Goal: Task Accomplishment & Management: Manage account settings

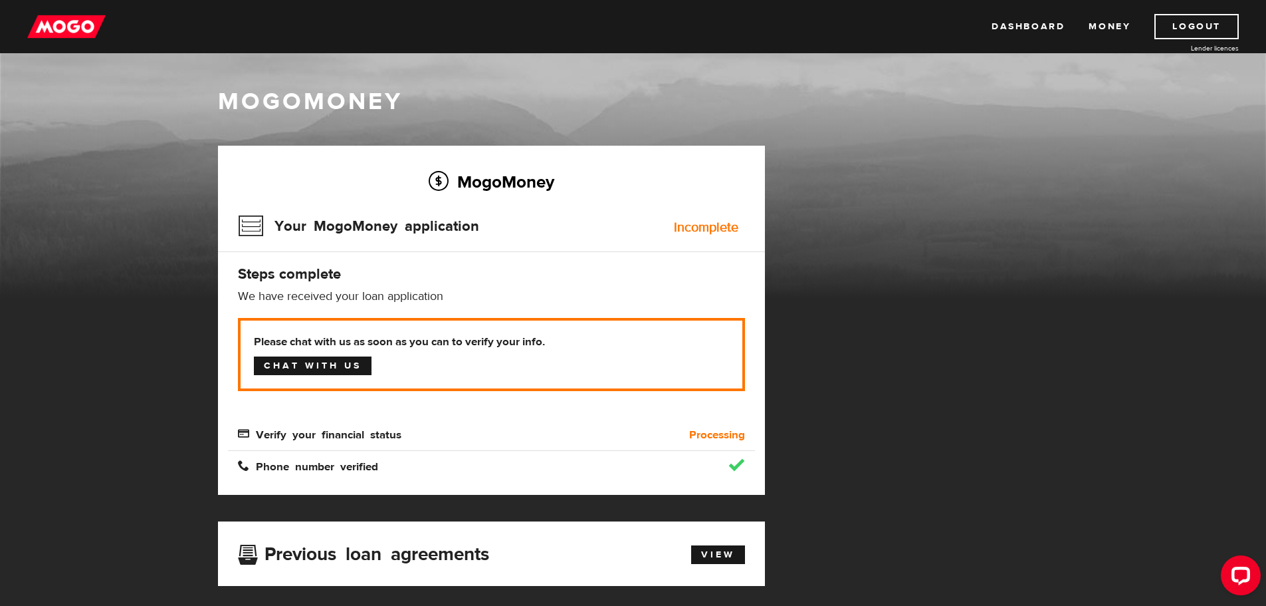
click at [313, 364] on link "Chat with us" at bounding box center [313, 365] width 118 height 19
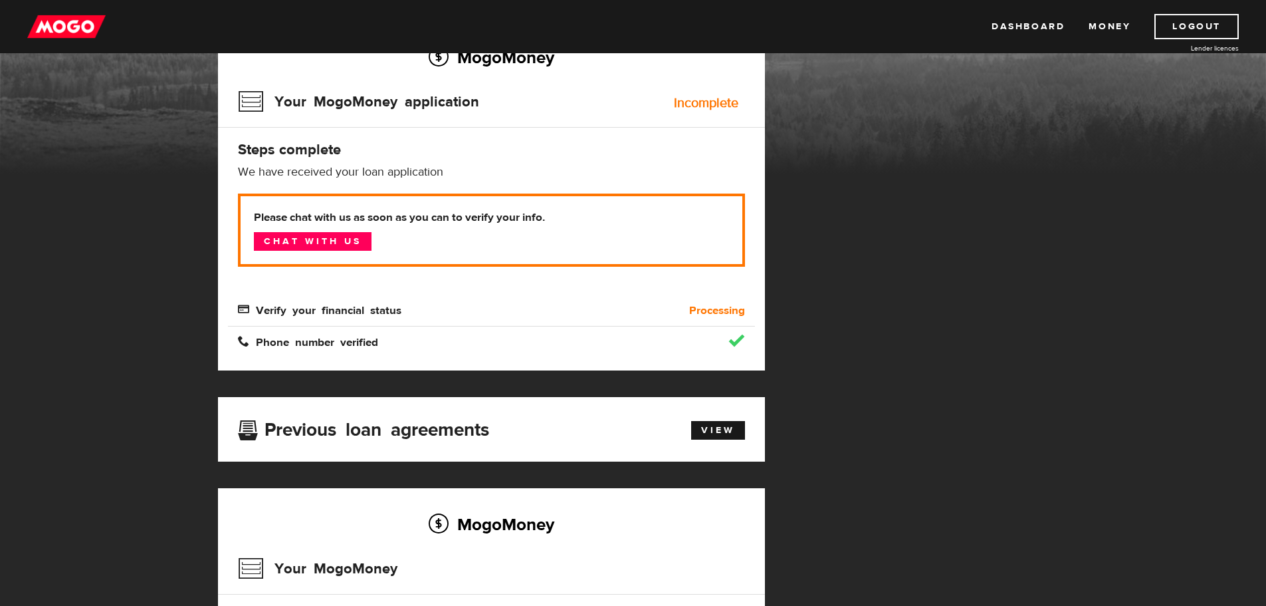
scroll to position [133, 0]
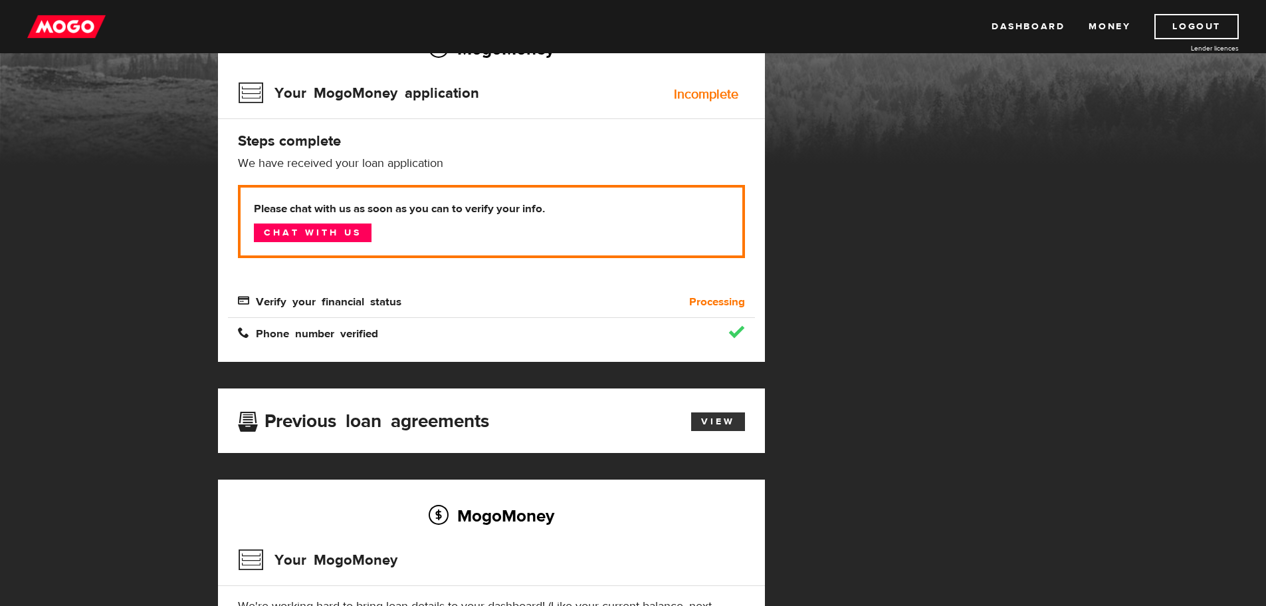
click at [733, 427] on link "View" at bounding box center [718, 421] width 54 height 19
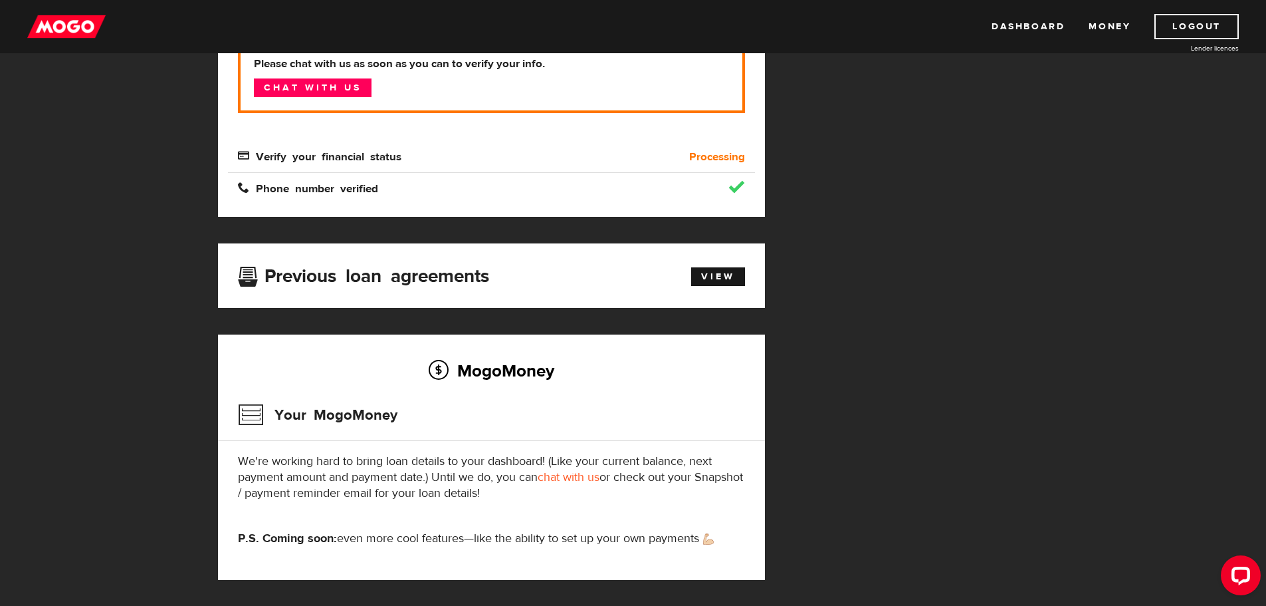
scroll to position [345, 0]
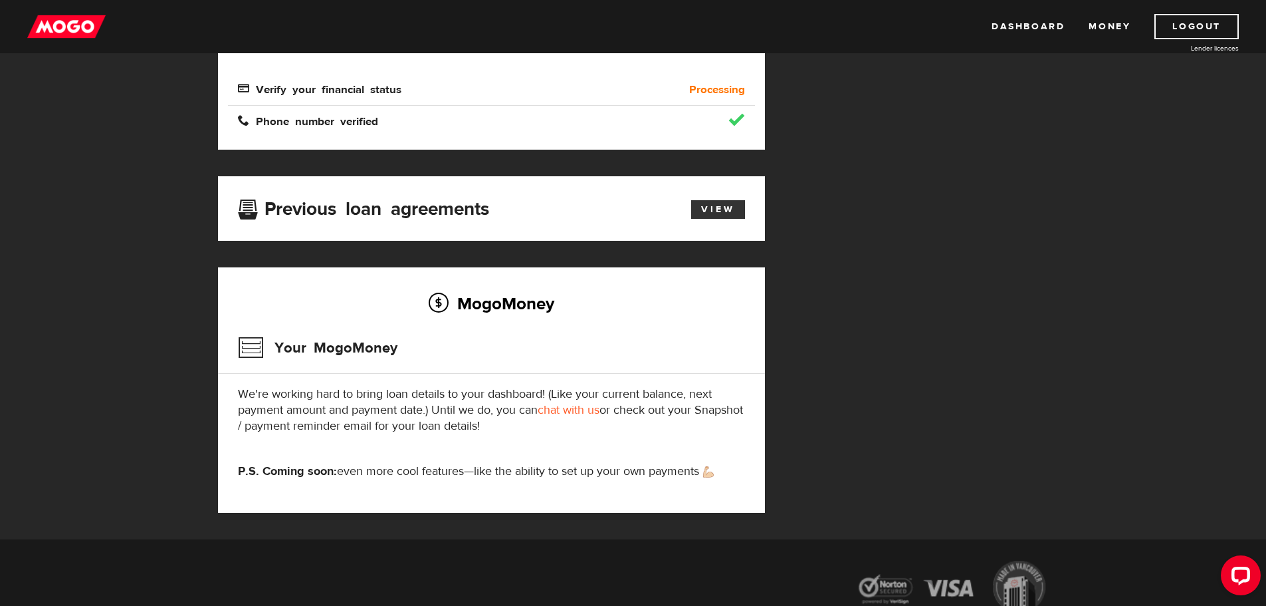
click at [713, 211] on link "View" at bounding box center [718, 209] width 54 height 19
